Goal: Find specific page/section

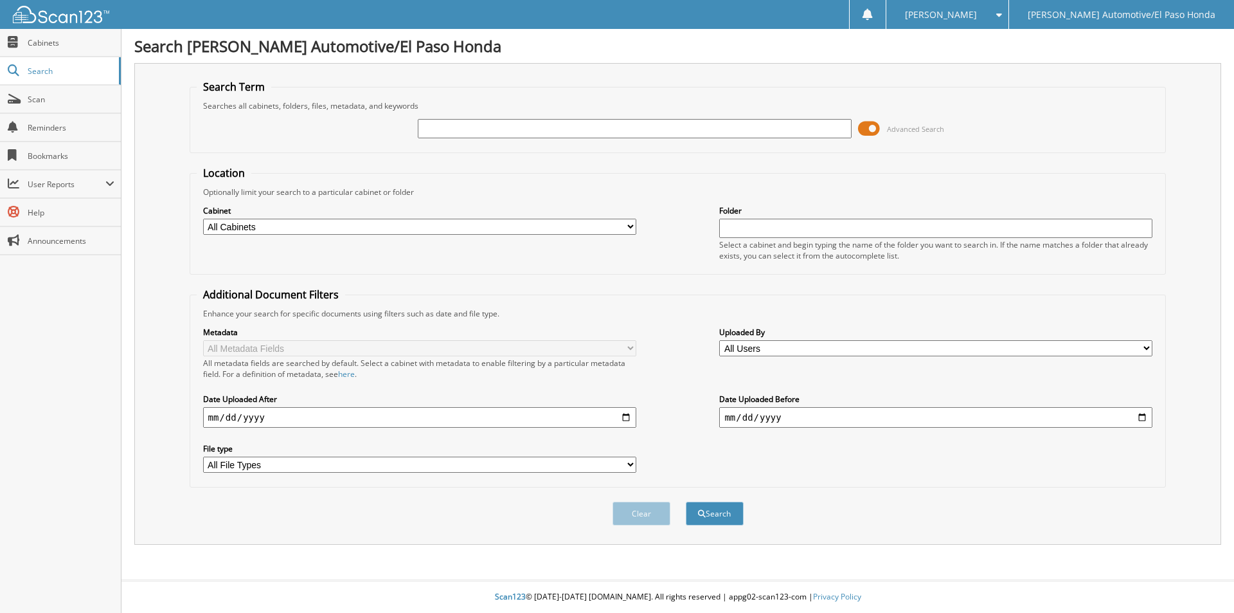
click at [534, 120] on input "text" at bounding box center [634, 128] width 433 height 19
type input "52215A"
click at [686, 501] on button "Search" at bounding box center [715, 513] width 58 height 24
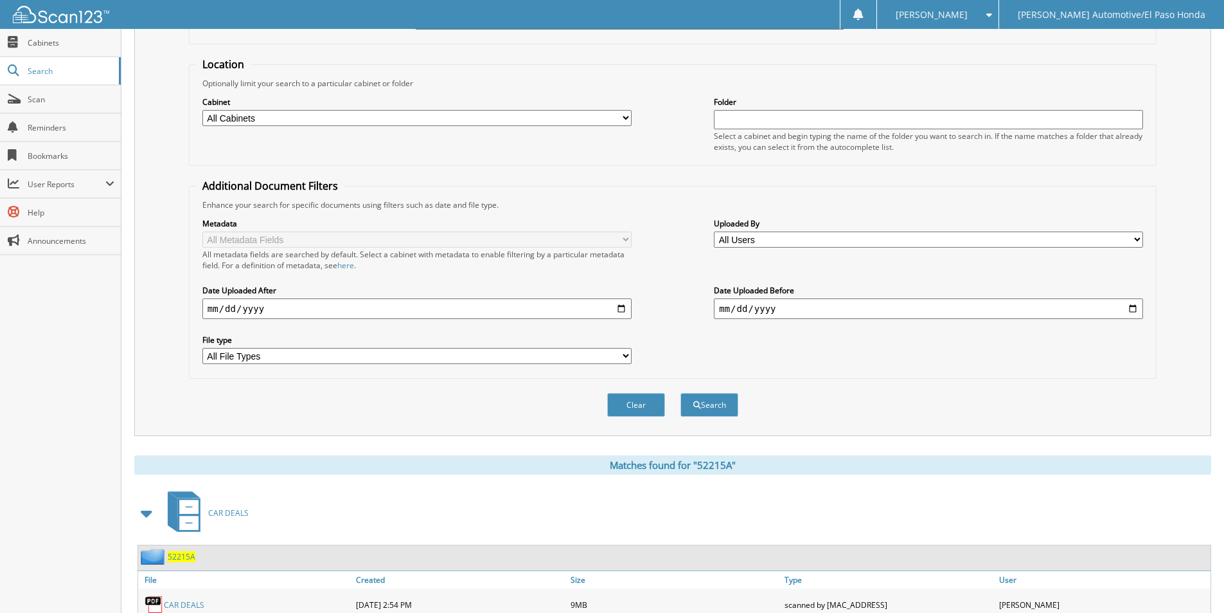
scroll to position [177, 0]
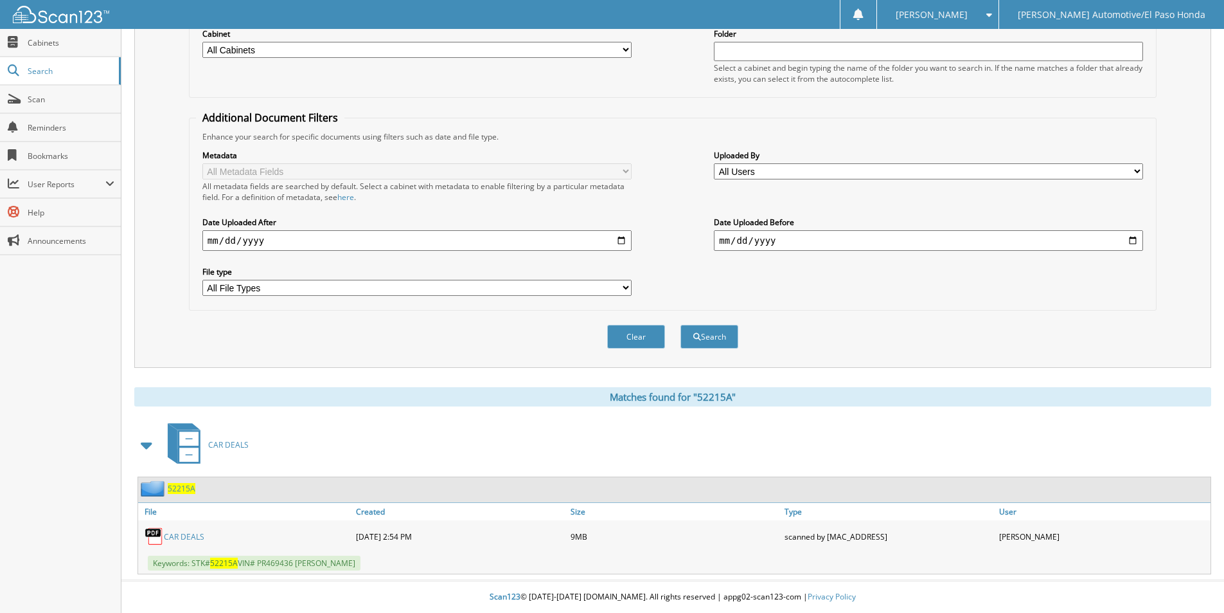
click at [168, 543] on div "CAR DEALS" at bounding box center [245, 536] width 215 height 26
click at [170, 541] on link "CAR DEALS" at bounding box center [184, 536] width 40 height 11
